Goal: Information Seeking & Learning: Find specific fact

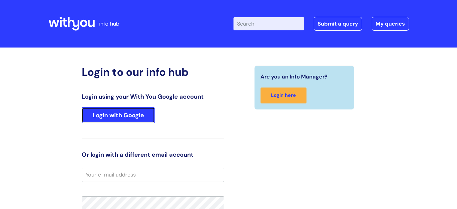
click at [103, 113] on link "Login with Google" at bounding box center [118, 115] width 73 height 16
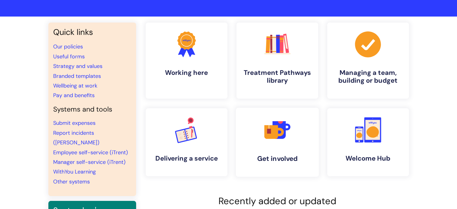
scroll to position [30, 0]
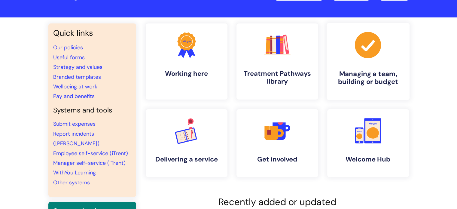
click at [361, 71] on h4 "Managing a team, building or budget" at bounding box center [367, 78] width 73 height 16
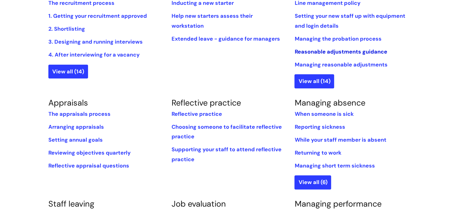
scroll to position [120, 0]
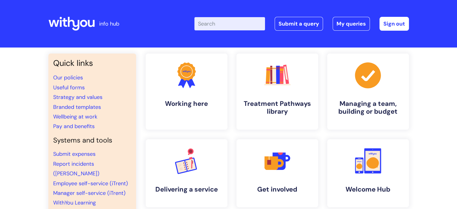
click at [206, 23] on input "Enter your search term here..." at bounding box center [229, 23] width 71 height 13
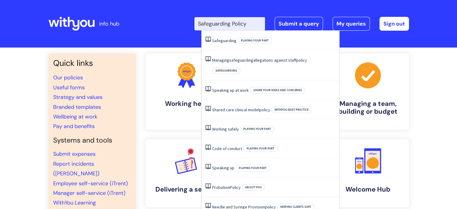
type input "Safeguarding Policy"
click button "Search" at bounding box center [0, 0] width 0 height 0
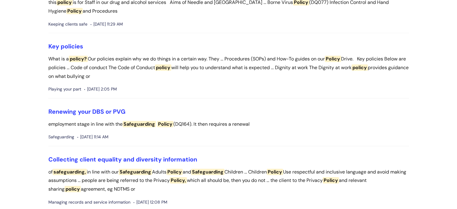
scroll to position [510, 0]
